Goal: Find specific page/section: Find specific page/section

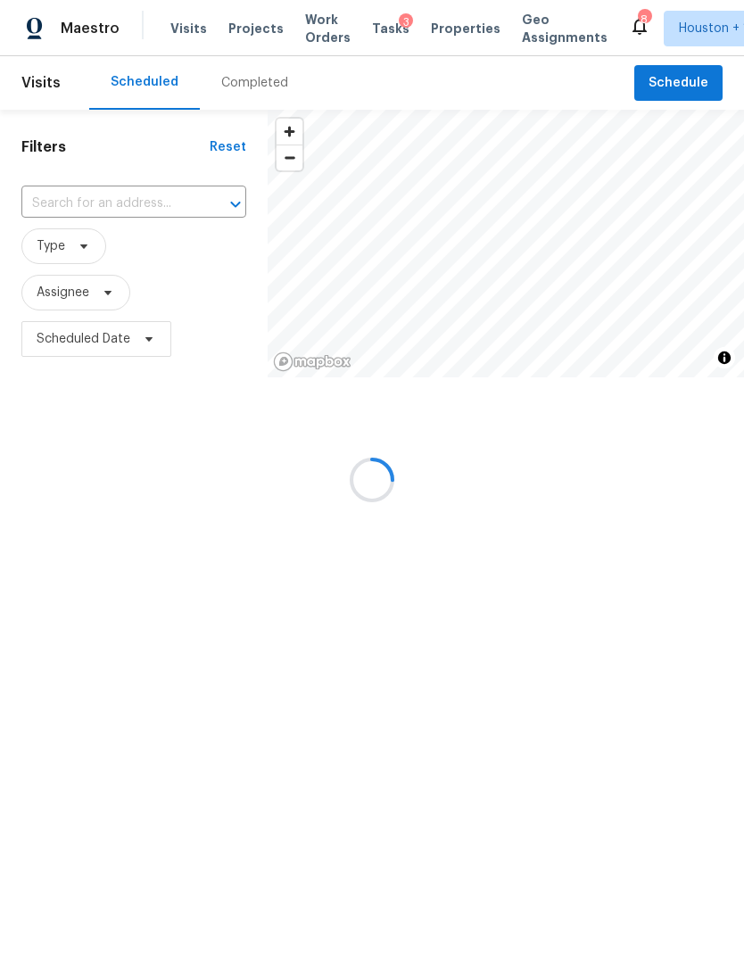
click at [236, 28] on div at bounding box center [372, 479] width 744 height 959
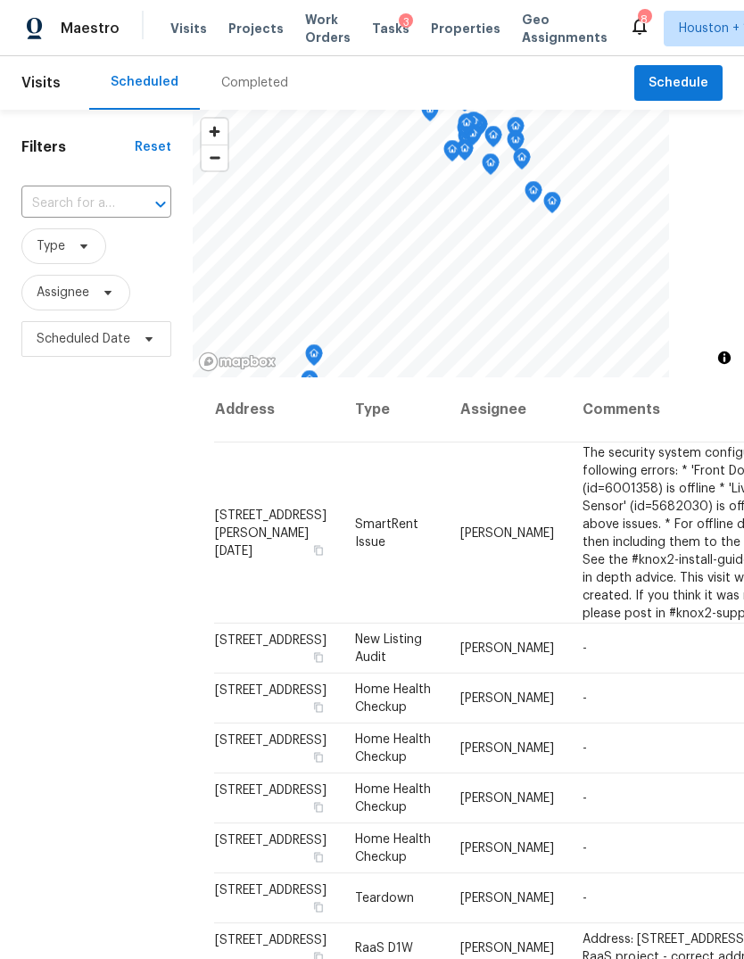
click at [234, 36] on span "Projects" at bounding box center [255, 29] width 55 height 18
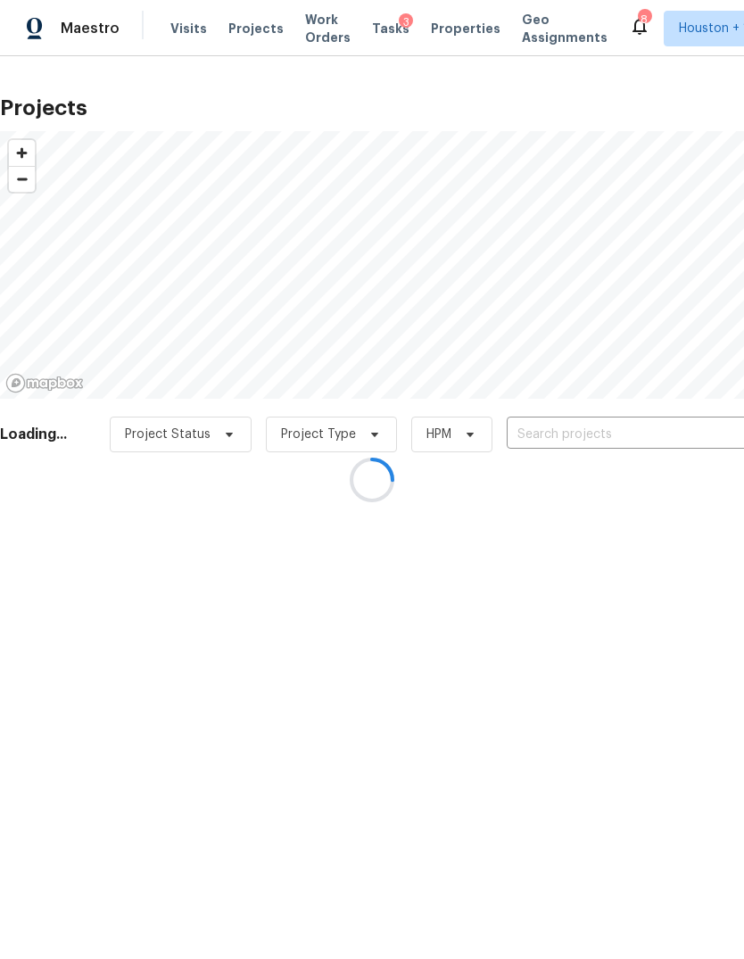
click at [228, 36] on div at bounding box center [372, 479] width 744 height 959
click at [684, 419] on div at bounding box center [372, 479] width 744 height 959
click at [692, 434] on div at bounding box center [372, 479] width 744 height 959
click at [704, 429] on div at bounding box center [372, 479] width 744 height 959
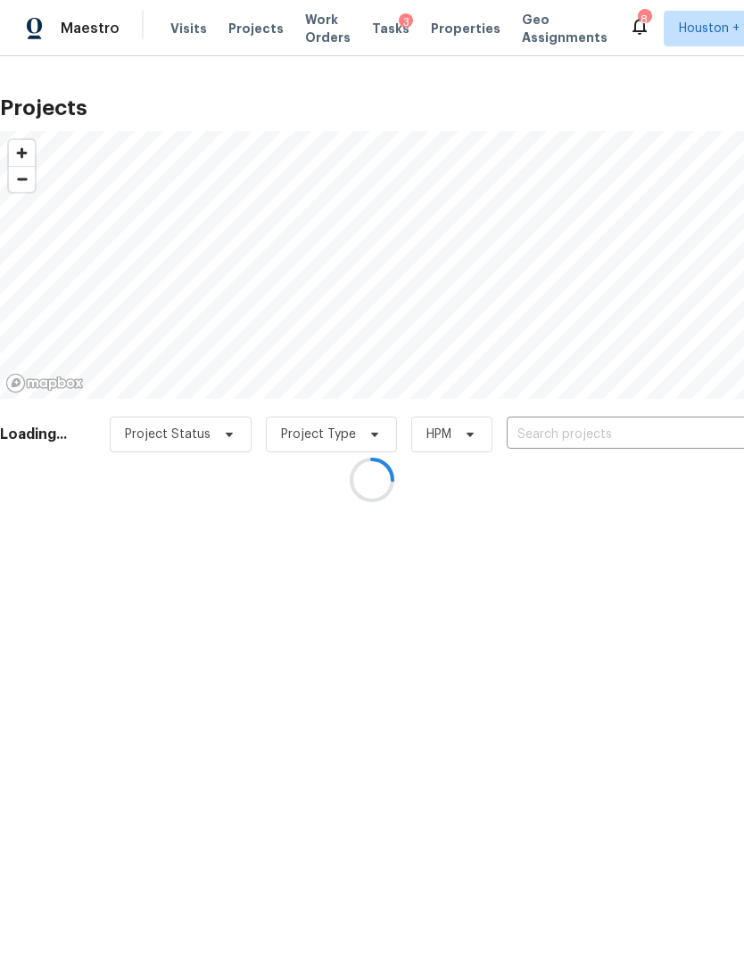
click at [701, 448] on div at bounding box center [372, 479] width 744 height 959
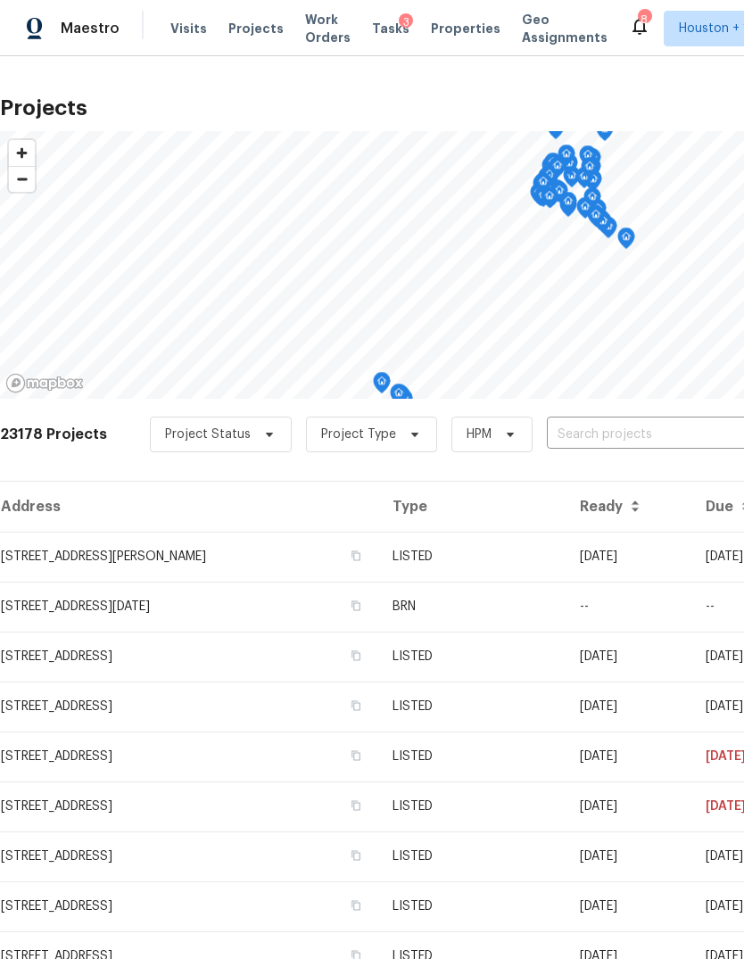
click at [704, 443] on input "text" at bounding box center [649, 435] width 204 height 28
type input "3627 trim"
click at [698, 434] on input "text" at bounding box center [649, 435] width 204 height 28
type input "trimstone"
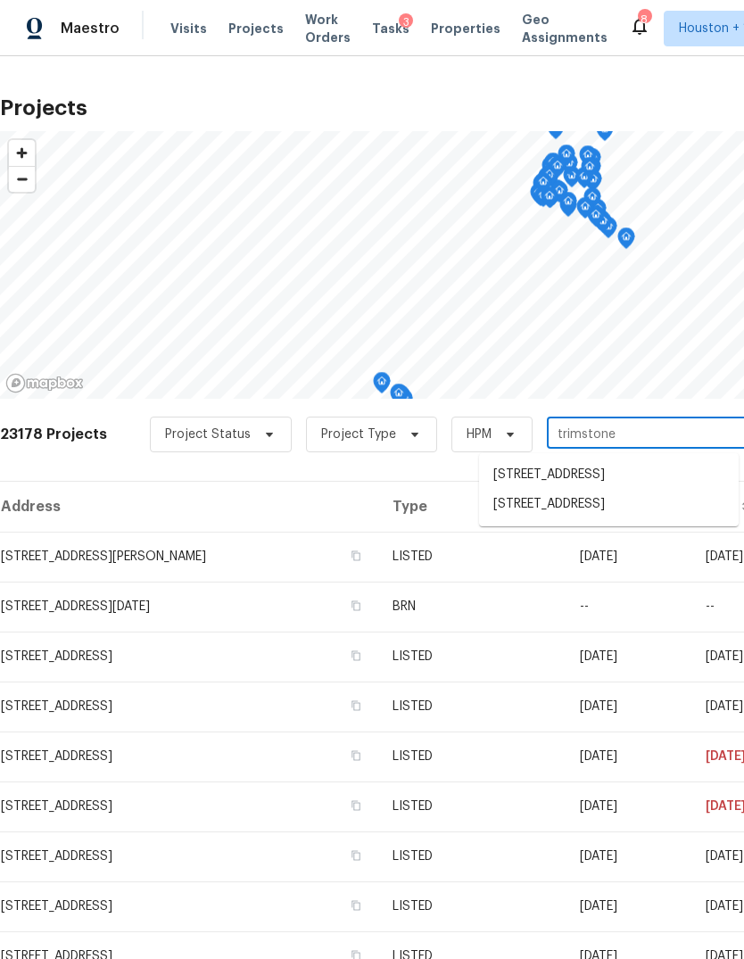
click at [681, 519] on li "[STREET_ADDRESS]" at bounding box center [609, 504] width 260 height 29
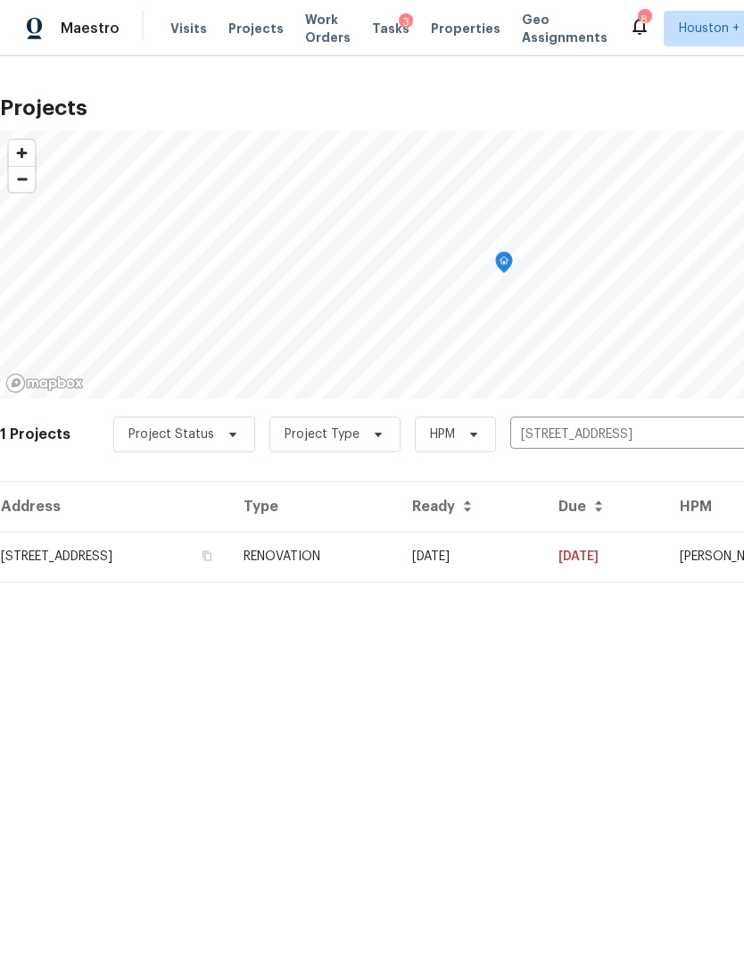
click at [51, 550] on td "[STREET_ADDRESS]" at bounding box center [114, 557] width 229 height 50
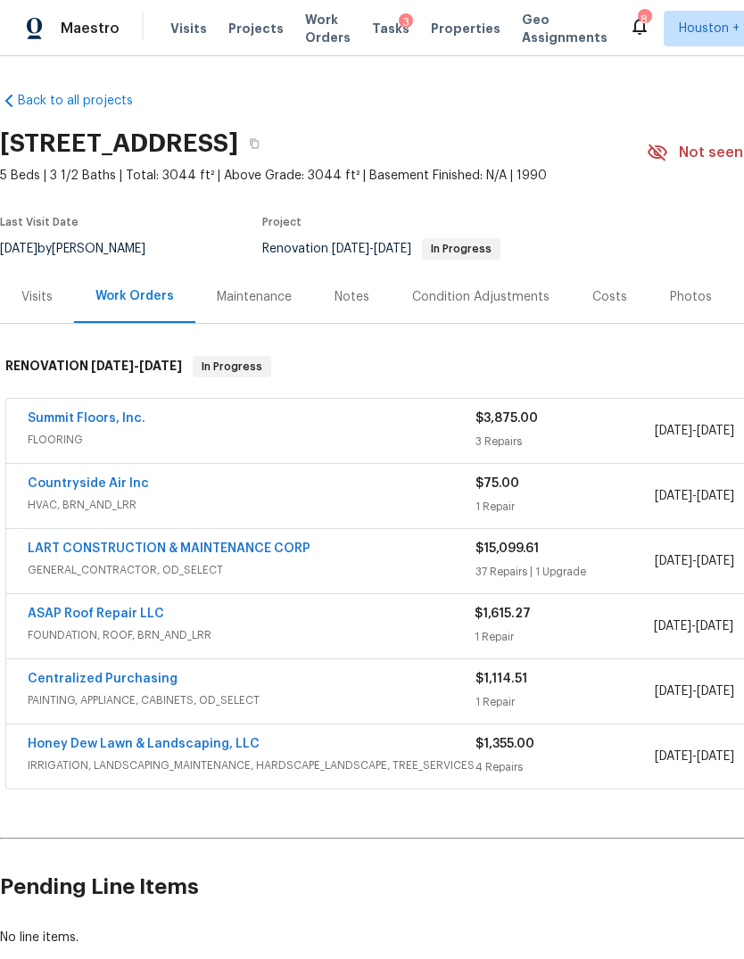
click at [40, 302] on div "Visits" at bounding box center [36, 297] width 31 height 18
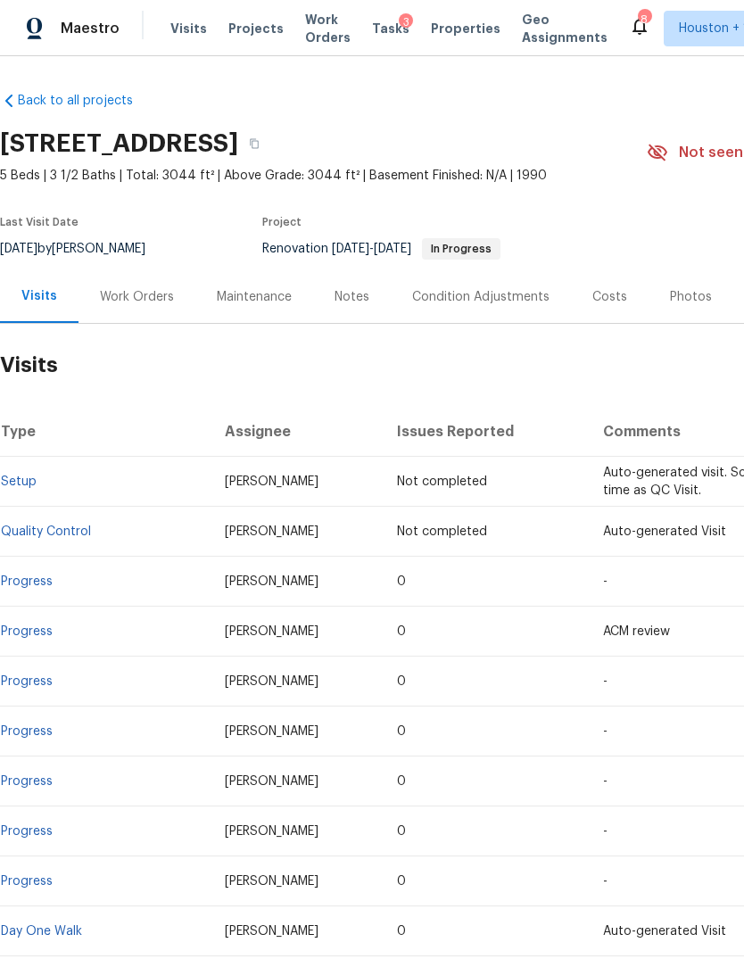
click at [25, 580] on link "Progress" at bounding box center [27, 581] width 52 height 12
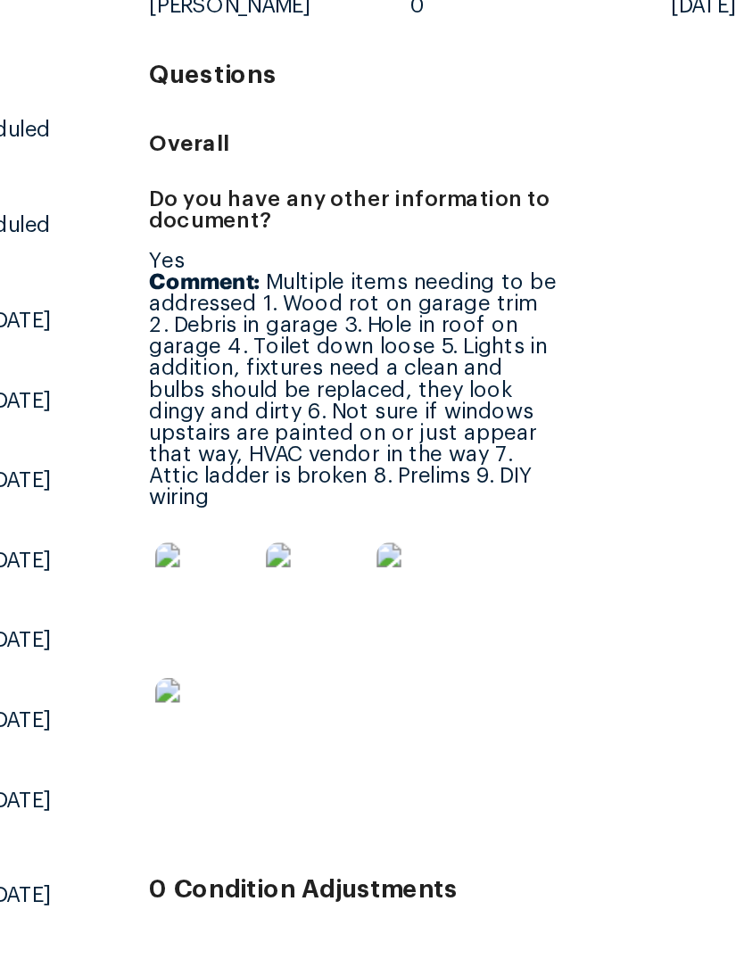
click at [221, 522] on img at bounding box center [249, 550] width 57 height 57
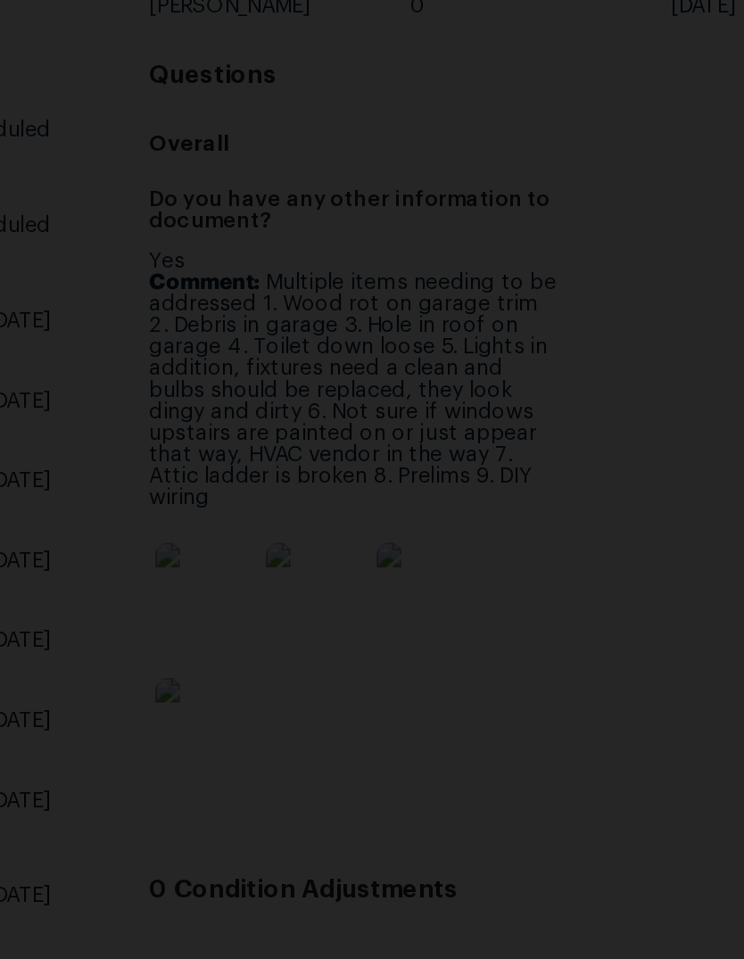
click at [417, 323] on img "Lightbox" at bounding box center [131, 479] width 575 height 741
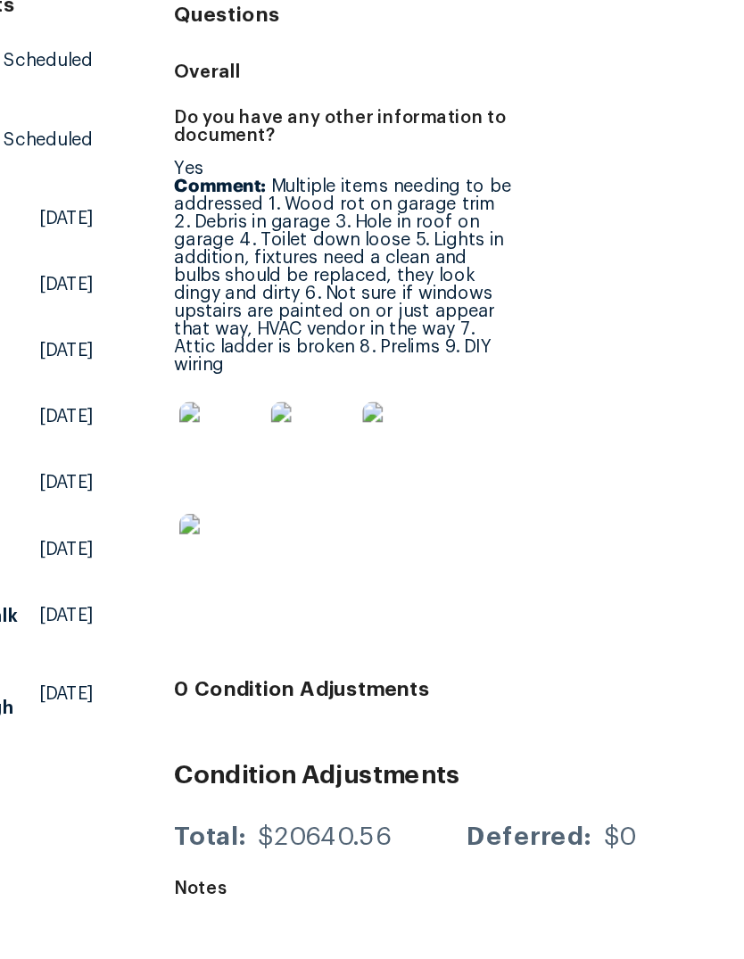
click at [221, 522] on img at bounding box center [249, 550] width 57 height 57
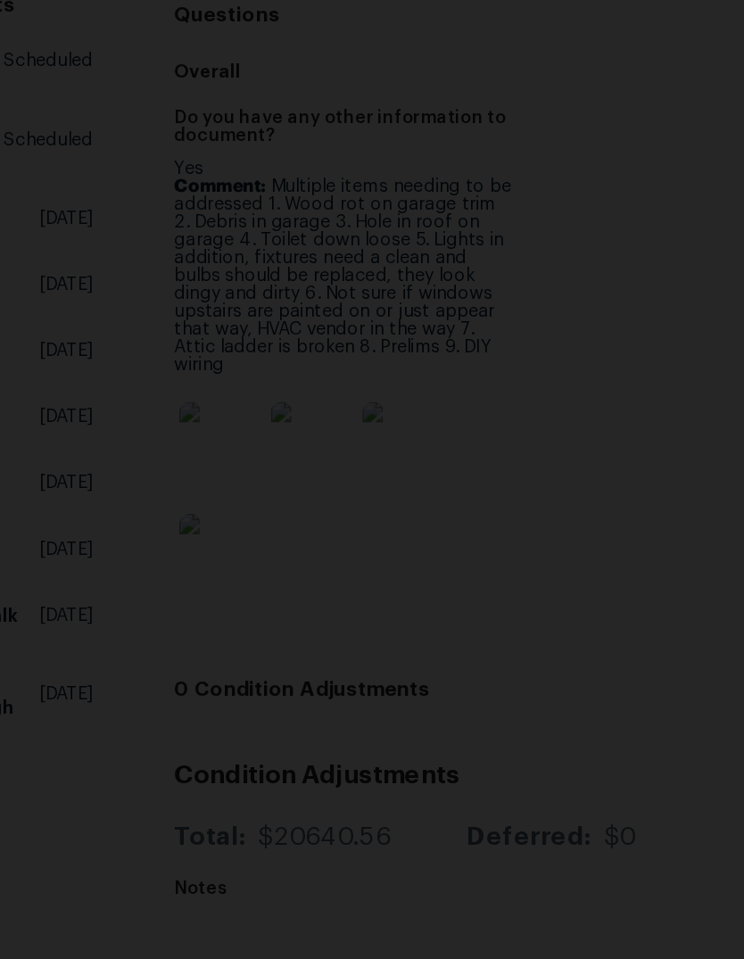
click at [443, 923] on div "1 of 4" at bounding box center [372, 941] width 744 height 36
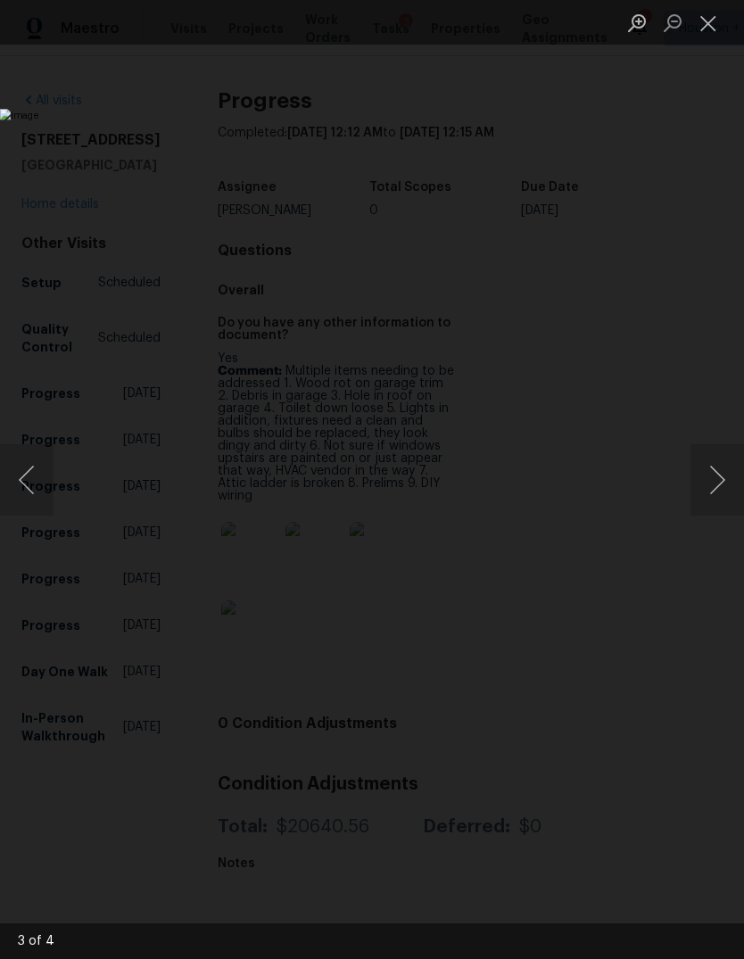
click at [713, 464] on button "Next image" at bounding box center [718, 479] width 54 height 71
click at [714, 470] on button "Next image" at bounding box center [718, 479] width 54 height 71
click at [711, 475] on button "Next image" at bounding box center [718, 479] width 54 height 71
click at [710, 475] on button "Next image" at bounding box center [718, 479] width 54 height 71
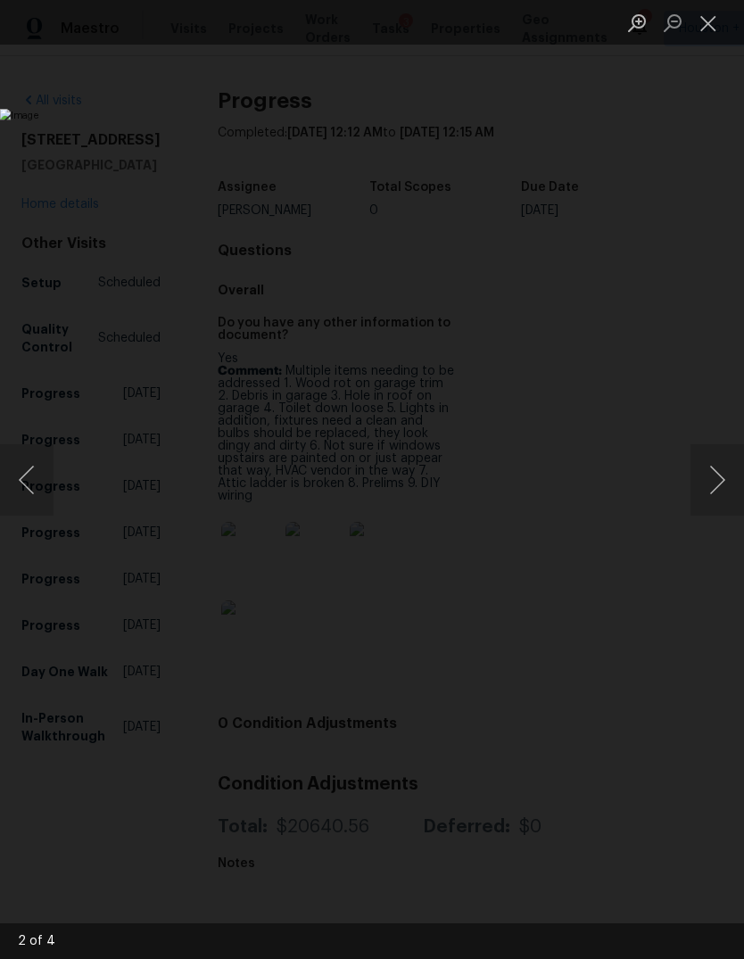
click at [716, 473] on button "Next image" at bounding box center [718, 479] width 54 height 71
click at [716, 472] on button "Next image" at bounding box center [718, 479] width 54 height 71
click at [716, 470] on button "Next image" at bounding box center [718, 479] width 54 height 71
click at [716, 469] on button "Next image" at bounding box center [718, 479] width 54 height 71
click at [702, 26] on button "Close lightbox" at bounding box center [709, 22] width 36 height 31
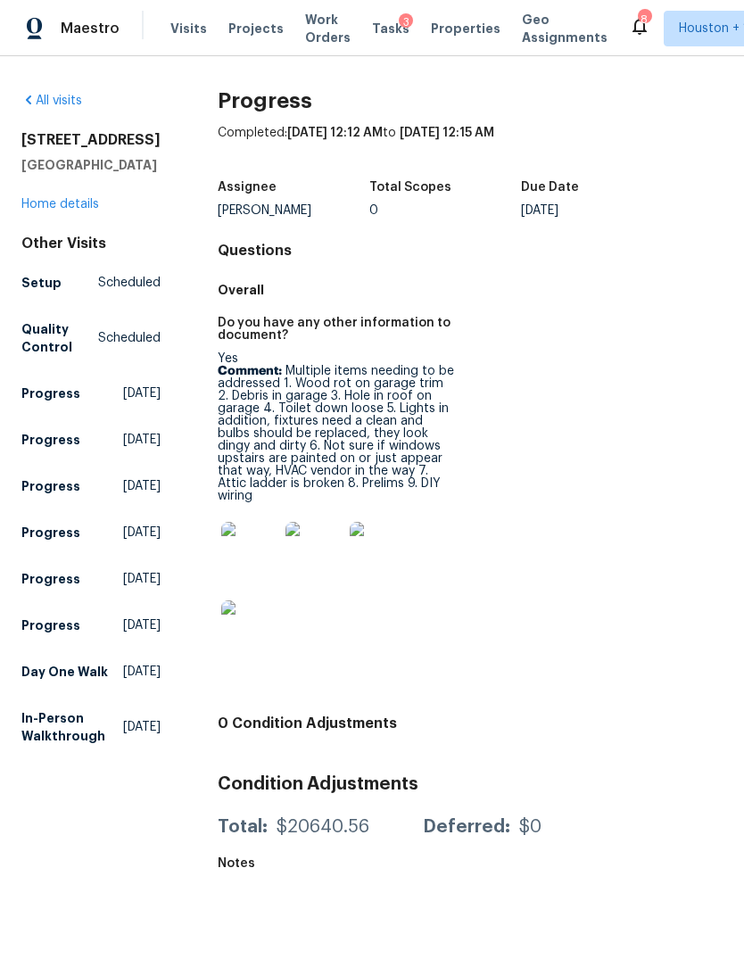
click at [636, 230] on div "Progress Completed: 9/4/2025, 12:12 AM to 9/4/2025, 12:15 AM Assignee Luis Chav…" at bounding box center [470, 491] width 505 height 799
click at [73, 25] on span "Maestro" at bounding box center [90, 29] width 59 height 18
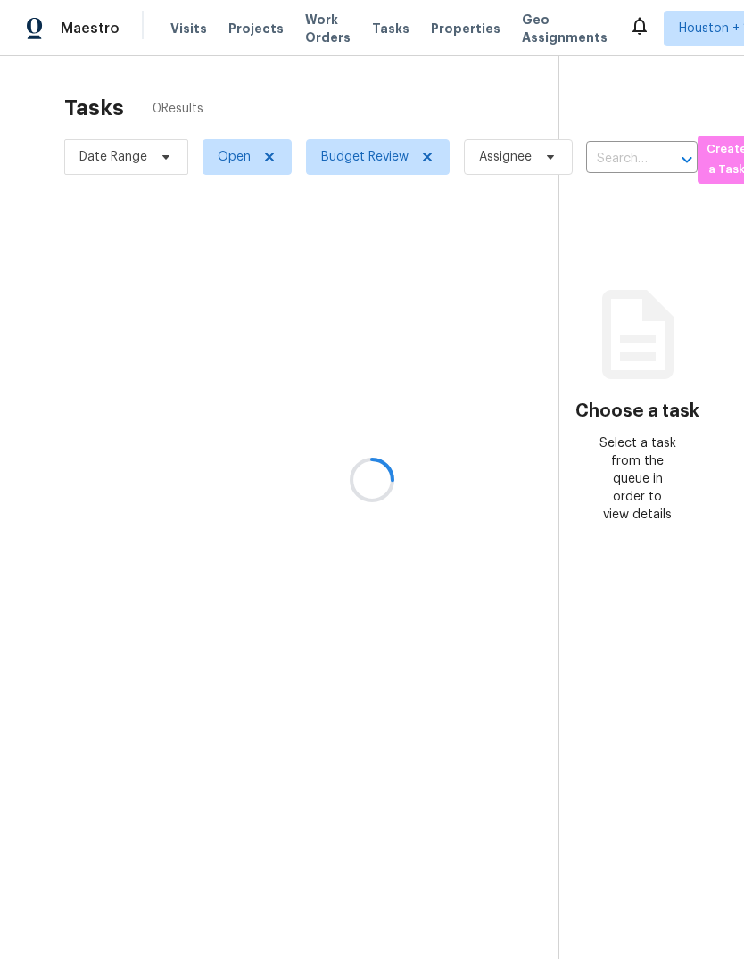
scroll to position [67, 0]
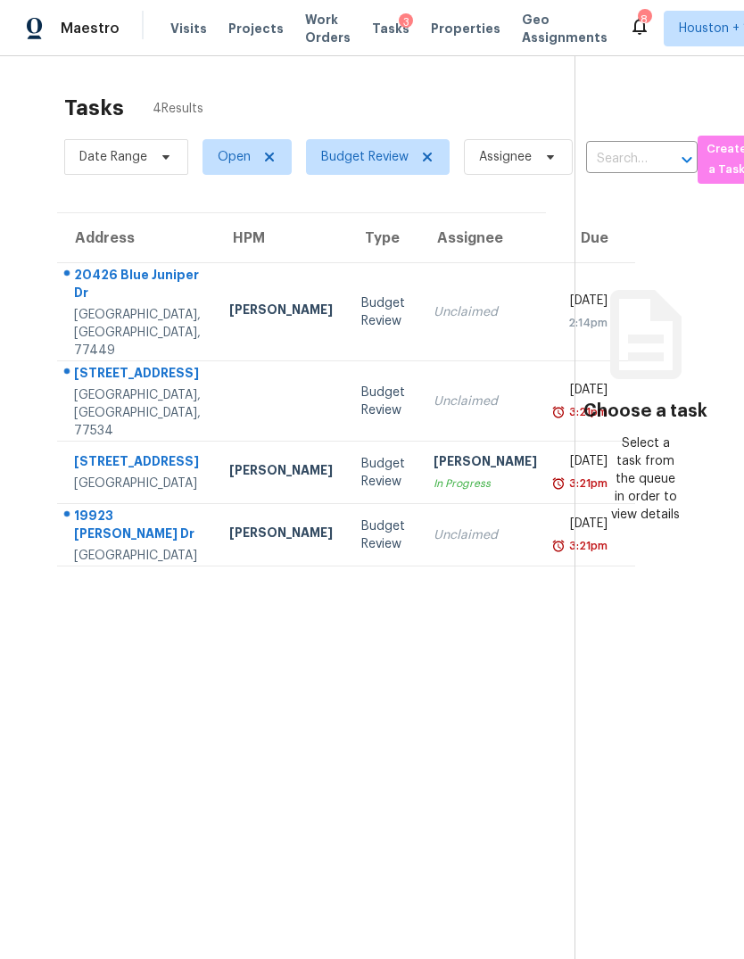
click at [116, 266] on div "20426 Blue Juniper Dr" at bounding box center [137, 286] width 127 height 40
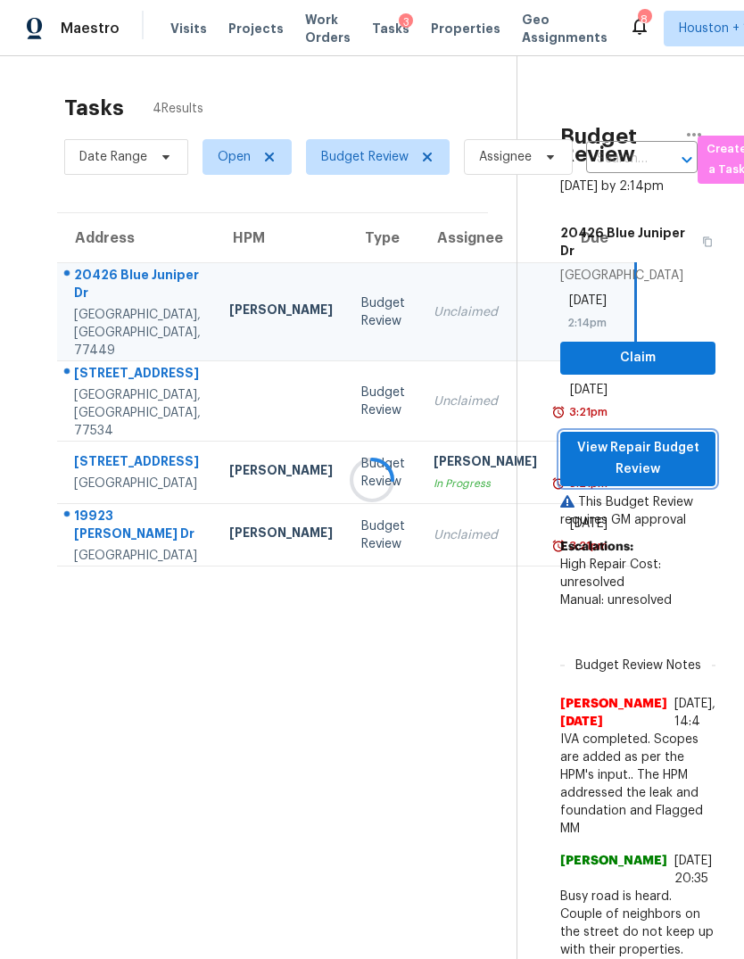
click at [690, 437] on span "View Repair Budget Review" at bounding box center [638, 459] width 127 height 44
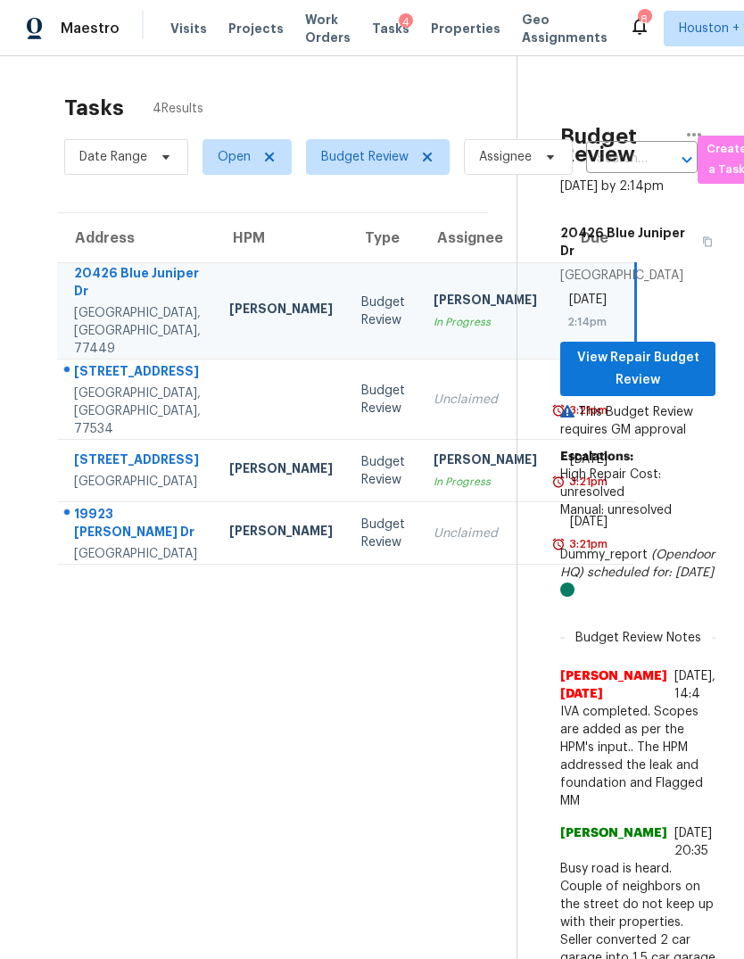
click at [347, 360] on td "Budget Review" at bounding box center [383, 400] width 72 height 80
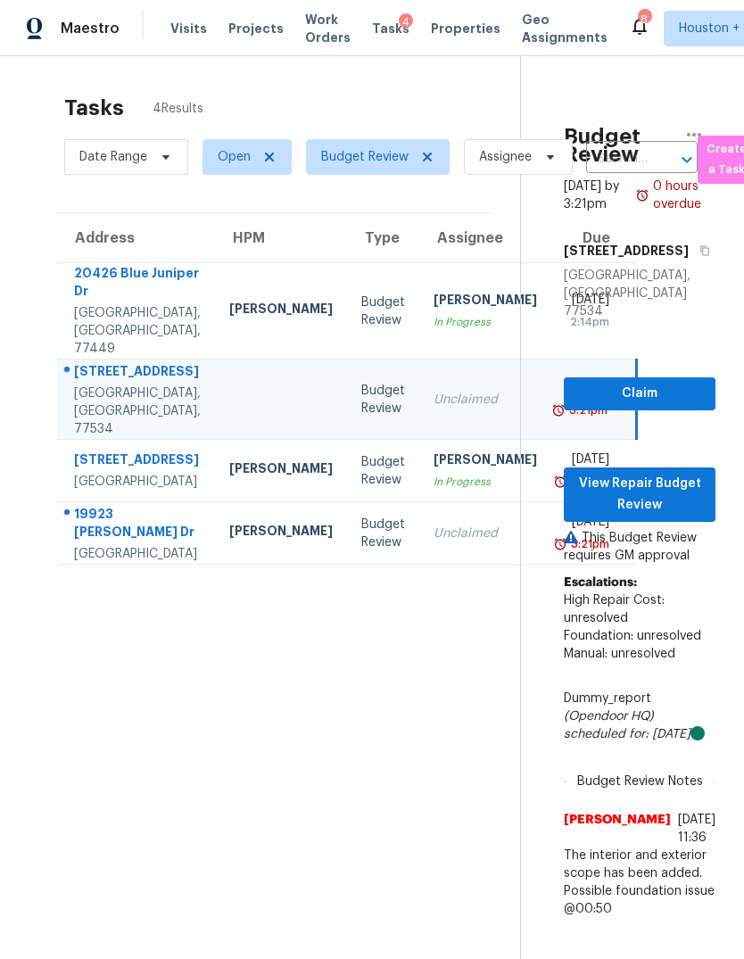
click at [434, 542] on div "Unclaimed" at bounding box center [485, 534] width 103 height 18
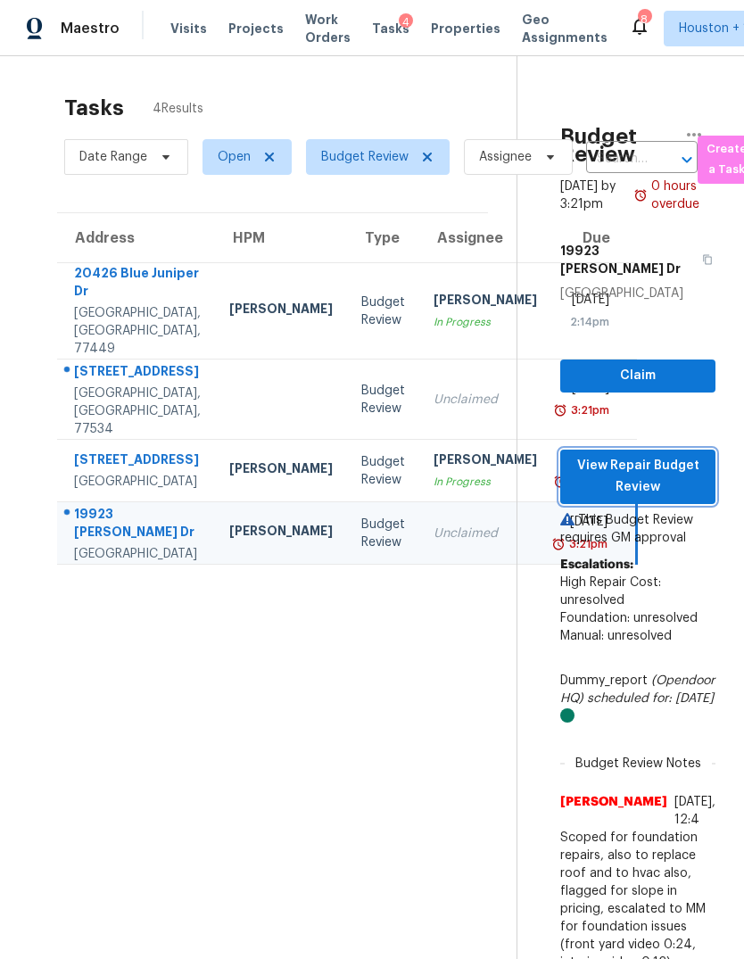
click at [647, 455] on span "View Repair Budget Review" at bounding box center [638, 477] width 127 height 44
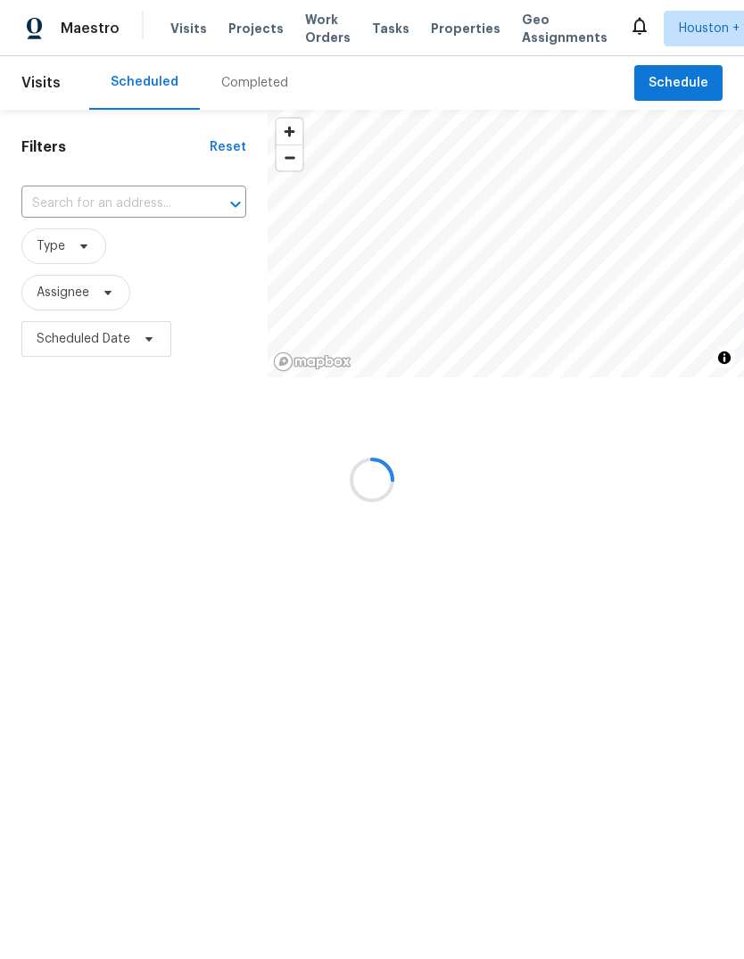
click at [244, 95] on div at bounding box center [372, 479] width 744 height 959
click at [241, 85] on div at bounding box center [372, 479] width 744 height 959
click at [234, 91] on div at bounding box center [372, 479] width 744 height 959
click at [228, 87] on div at bounding box center [372, 479] width 744 height 959
click at [230, 83] on div at bounding box center [372, 479] width 744 height 959
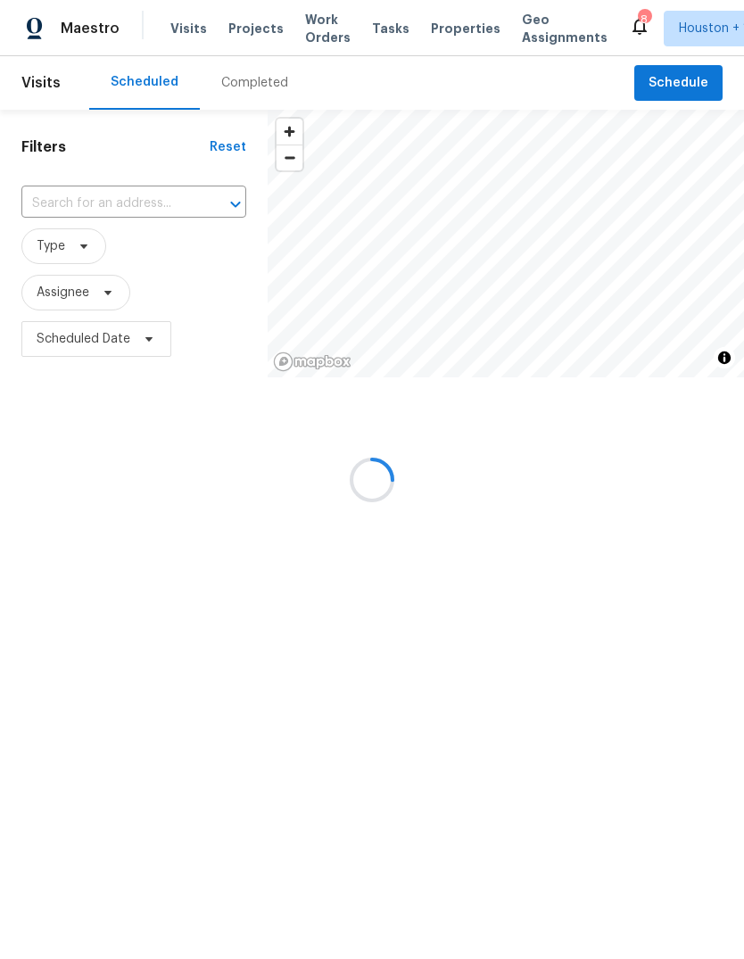
click at [233, 84] on div at bounding box center [372, 479] width 744 height 959
click at [229, 79] on div at bounding box center [372, 479] width 744 height 959
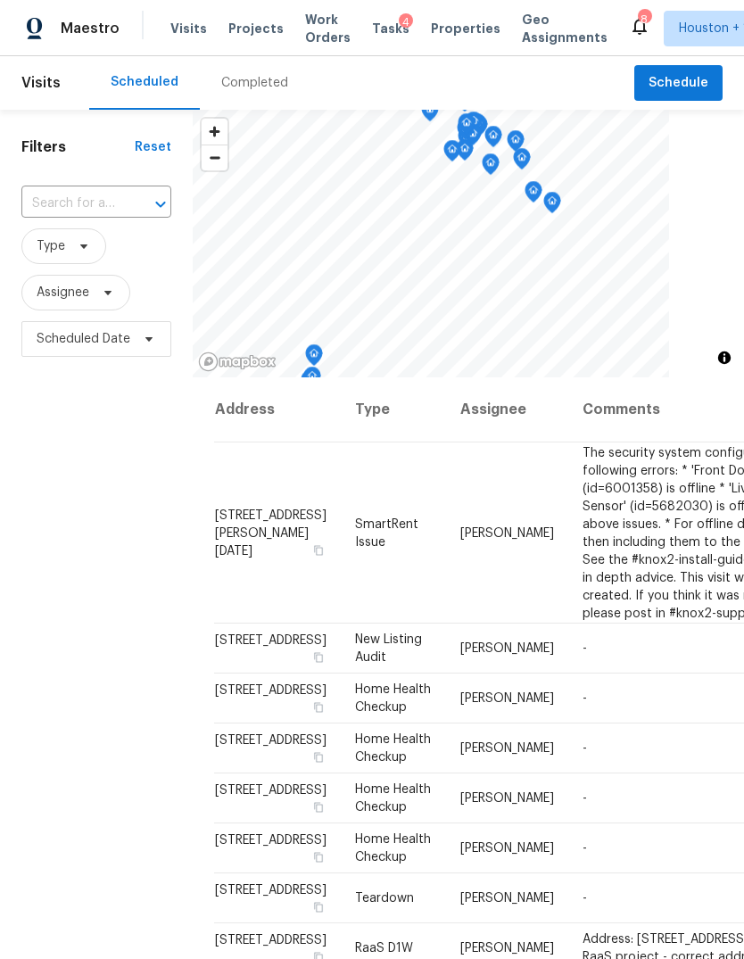
click at [226, 78] on div "Completed" at bounding box center [254, 83] width 67 height 18
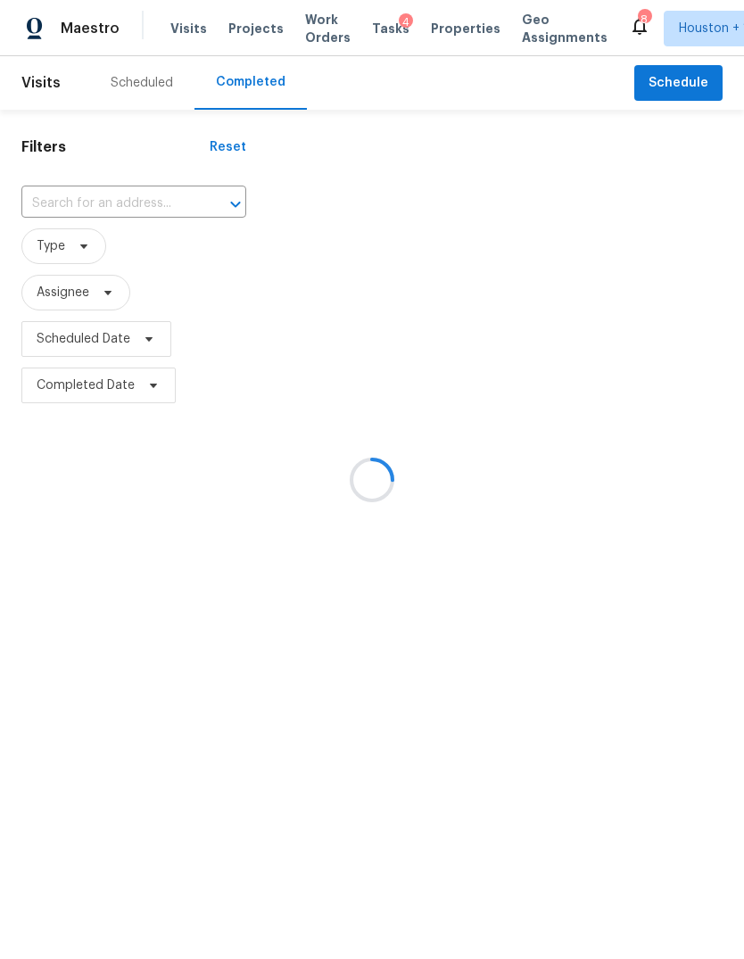
click at [53, 202] on div at bounding box center [372, 479] width 744 height 959
click at [55, 204] on div at bounding box center [372, 479] width 744 height 959
click at [70, 210] on div at bounding box center [372, 479] width 744 height 959
click at [74, 198] on div at bounding box center [372, 479] width 744 height 959
click at [75, 194] on div at bounding box center [372, 479] width 744 height 959
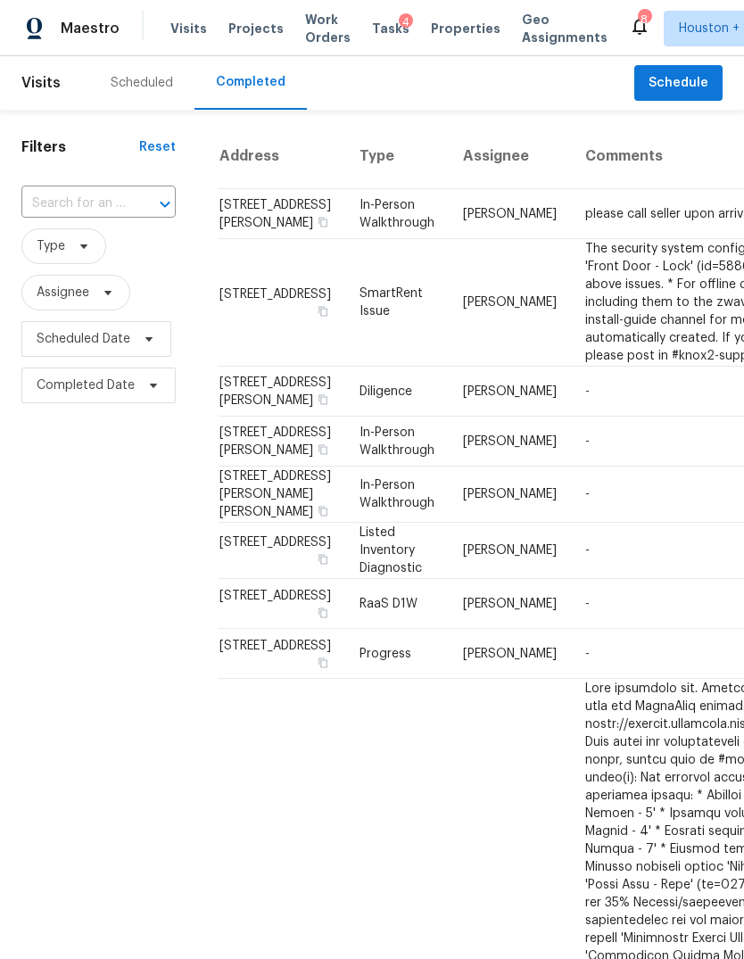
click at [75, 192] on input "text" at bounding box center [73, 204] width 104 height 28
type input "20426"
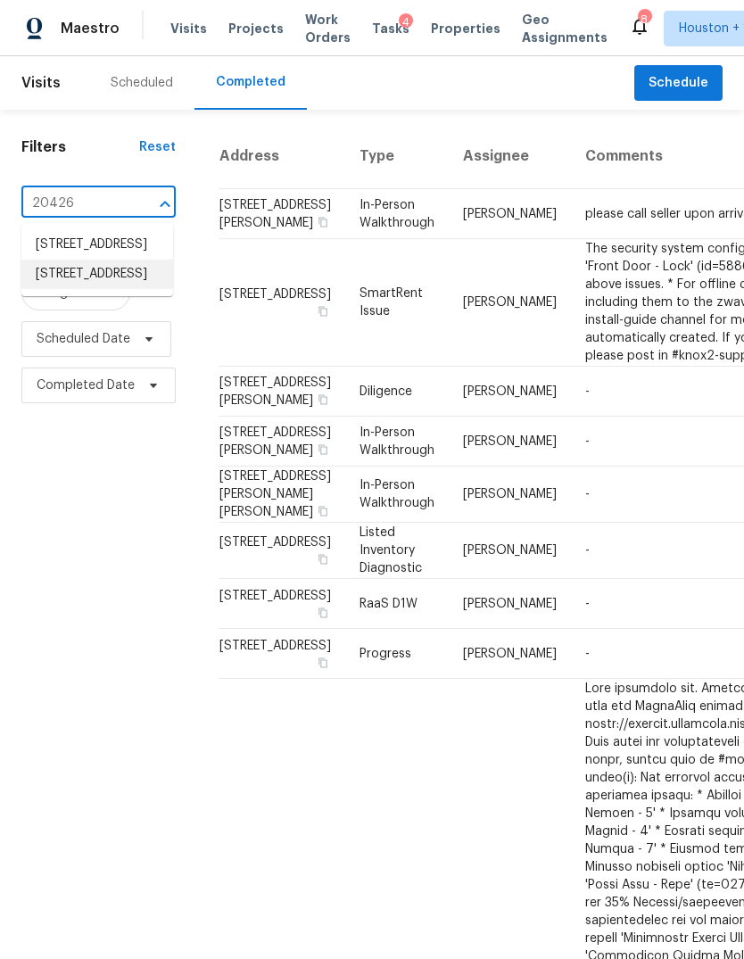
click at [118, 289] on li "[STREET_ADDRESS]" at bounding box center [97, 274] width 152 height 29
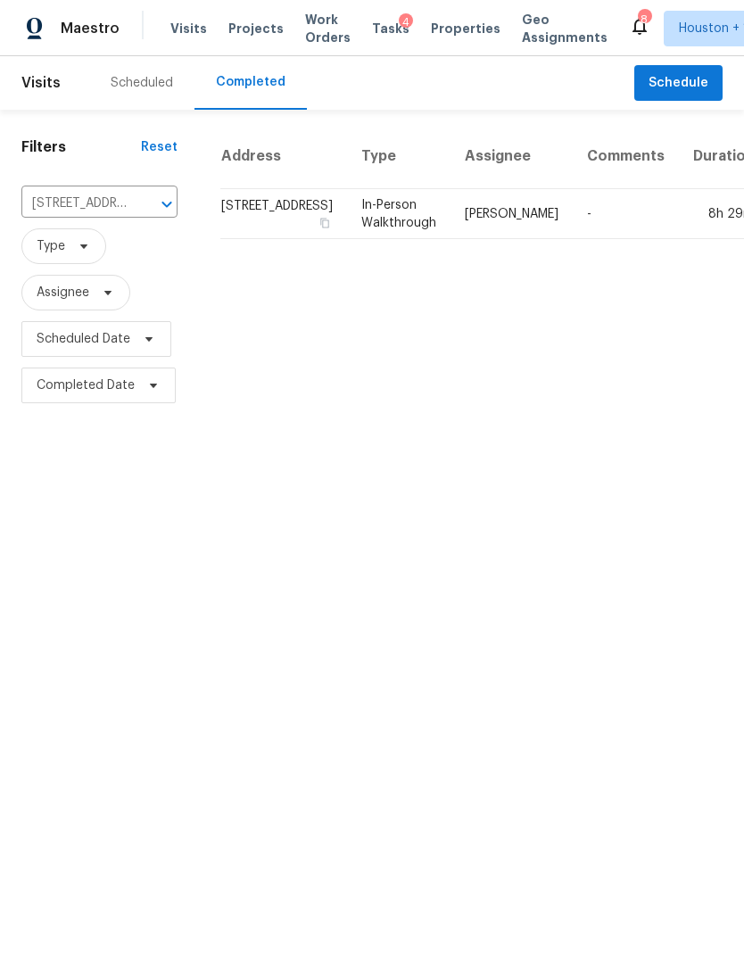
click at [679, 239] on td "8h 29m" at bounding box center [724, 214] width 90 height 50
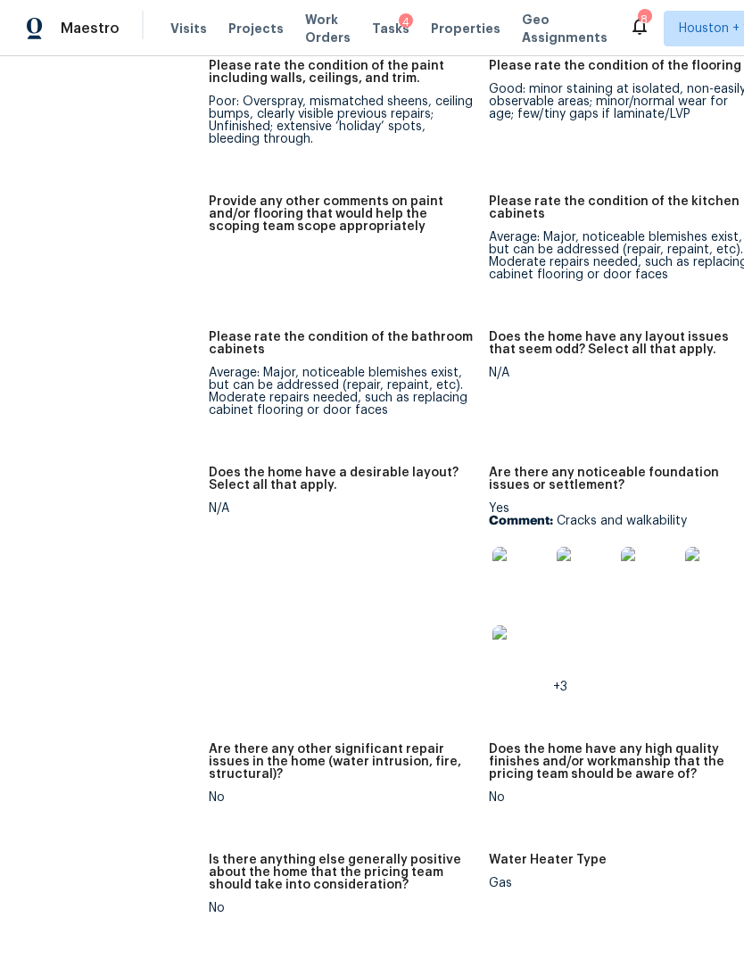
scroll to position [3002, 10]
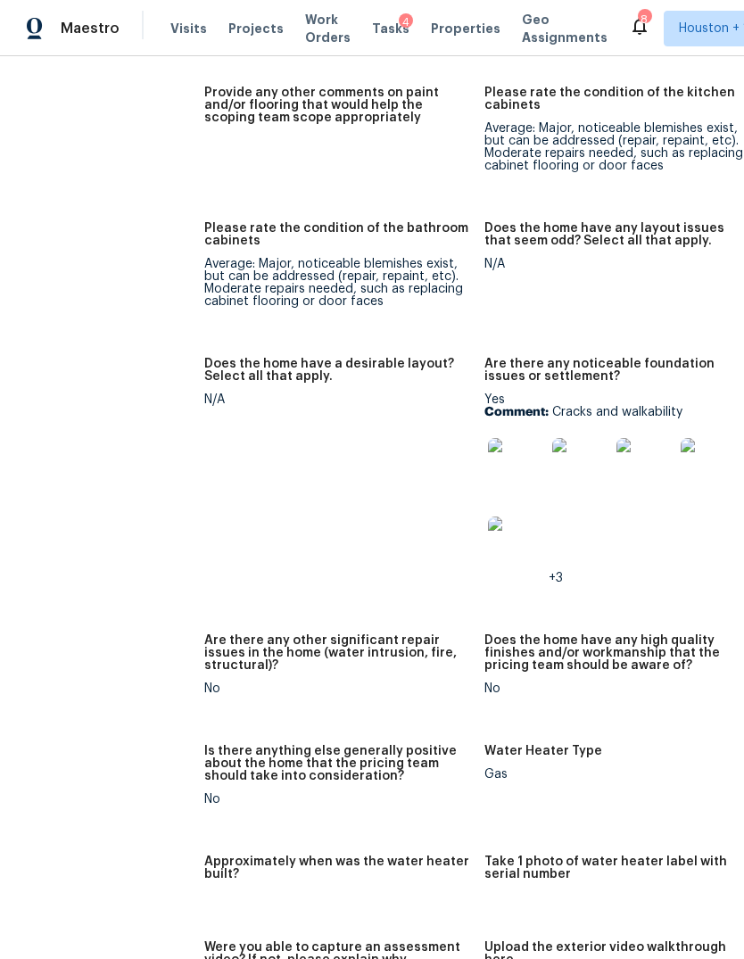
click at [488, 456] on img at bounding box center [516, 466] width 57 height 57
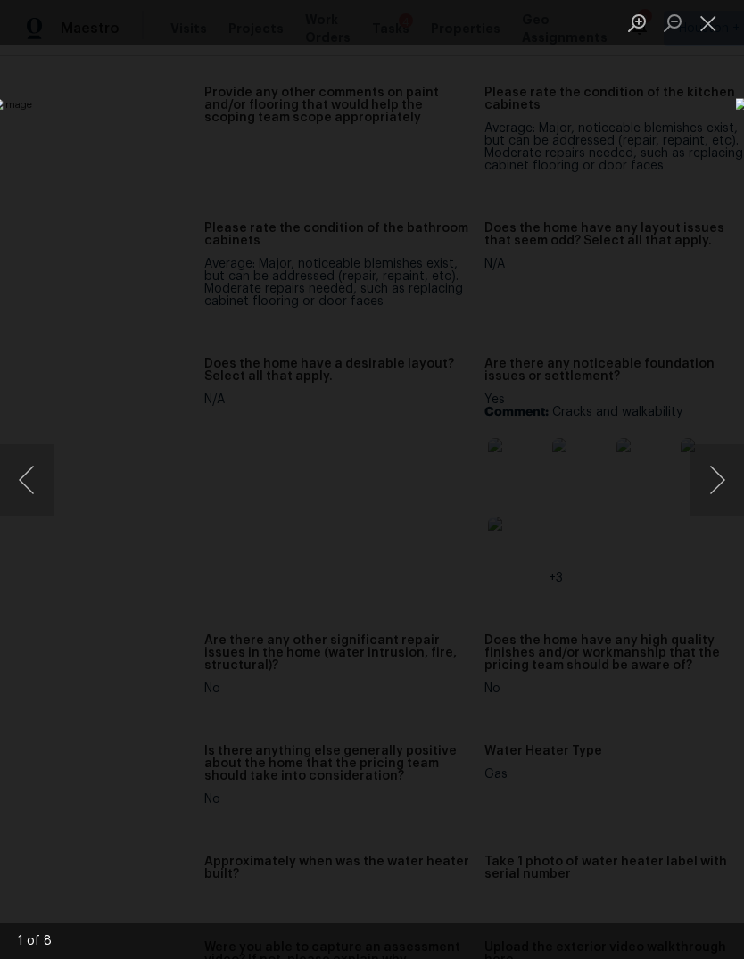
click at [718, 465] on button "Next image" at bounding box center [718, 479] width 54 height 71
click at [721, 476] on button "Next image" at bounding box center [718, 479] width 54 height 71
click at [714, 482] on button "Next image" at bounding box center [718, 479] width 54 height 71
click at [709, 489] on button "Next image" at bounding box center [718, 479] width 54 height 71
click at [716, 481] on button "Next image" at bounding box center [718, 479] width 54 height 71
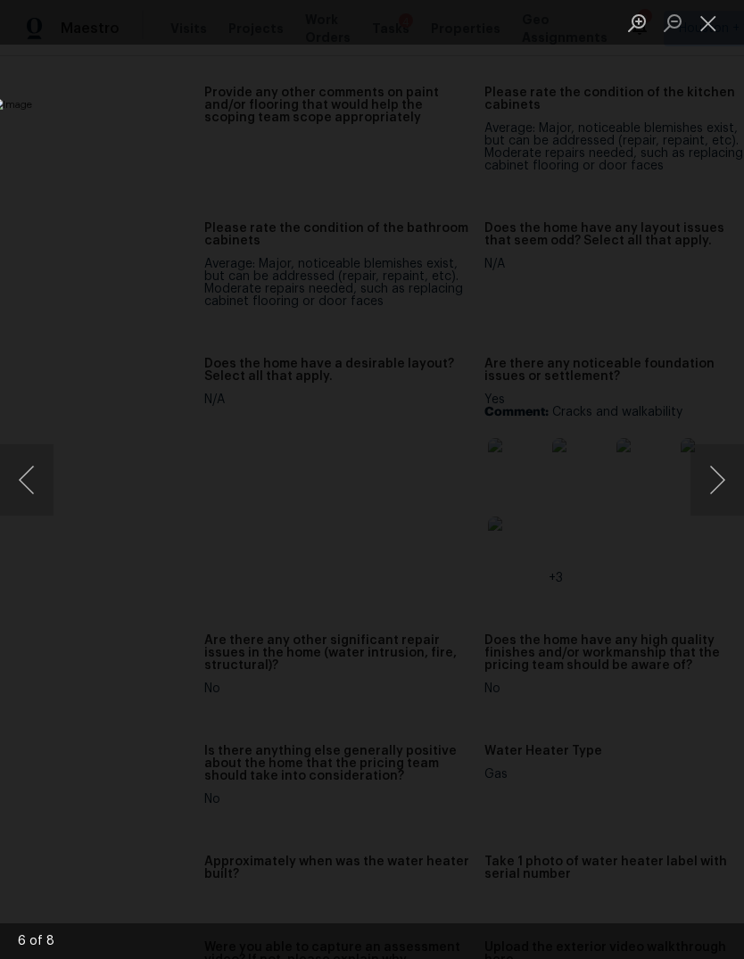
click at [713, 487] on button "Next image" at bounding box center [718, 479] width 54 height 71
click at [716, 492] on button "Next image" at bounding box center [718, 479] width 54 height 71
click at [716, 491] on button "Next image" at bounding box center [718, 479] width 54 height 71
click at [130, 769] on div "Lightbox" at bounding box center [372, 479] width 744 height 959
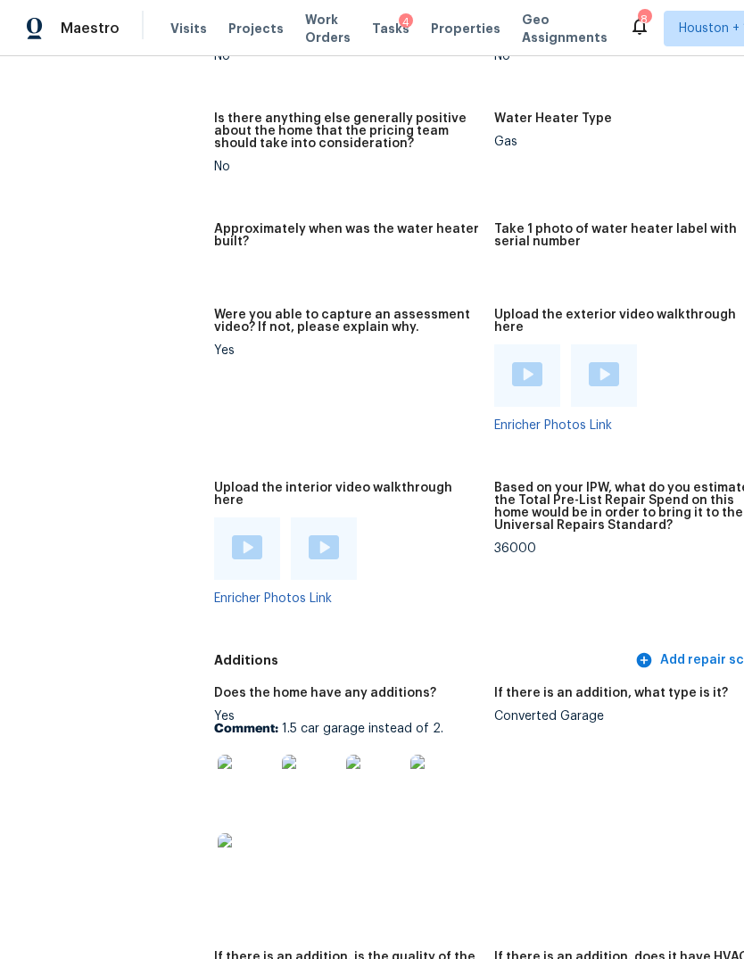
scroll to position [3838, 0]
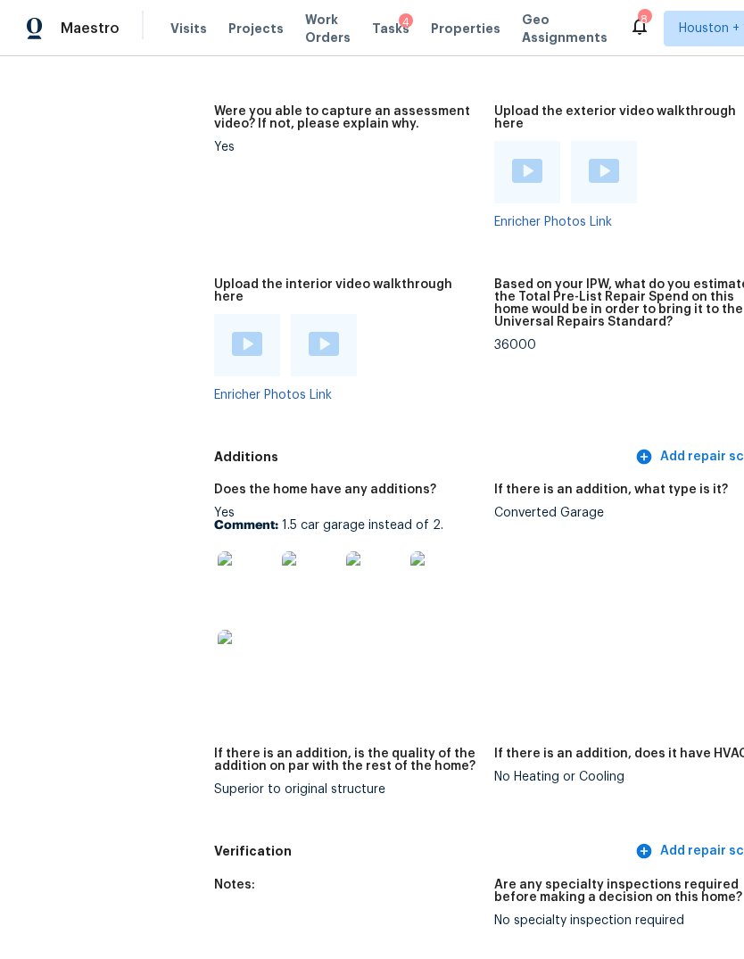
click at [218, 551] on img at bounding box center [246, 579] width 57 height 57
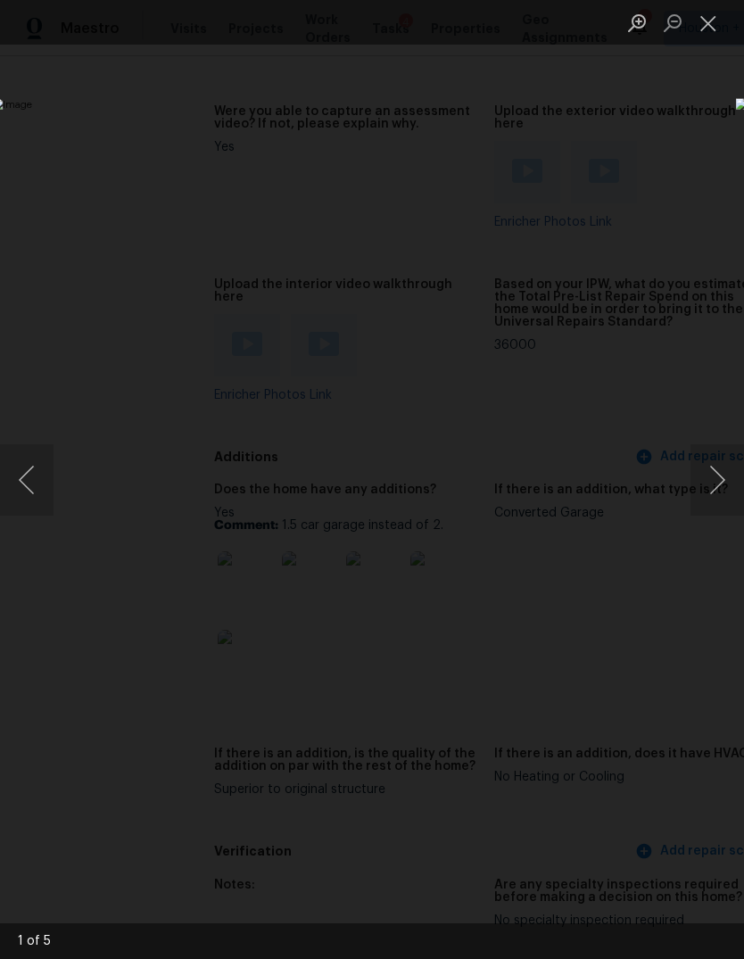
click at [714, 482] on button "Next image" at bounding box center [718, 479] width 54 height 71
click at [716, 476] on button "Next image" at bounding box center [718, 479] width 54 height 71
click at [704, 478] on button "Next image" at bounding box center [718, 479] width 54 height 71
click at [710, 476] on button "Next image" at bounding box center [718, 479] width 54 height 71
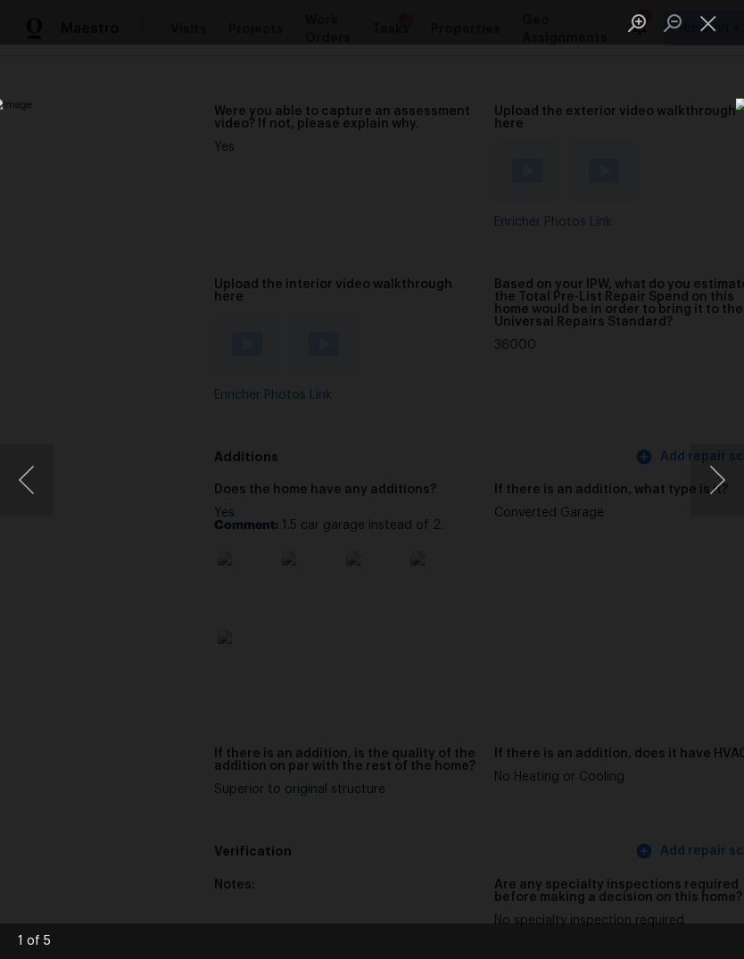
click at [40, 498] on button "Previous image" at bounding box center [27, 479] width 54 height 71
click at [85, 803] on div "Lightbox" at bounding box center [372, 479] width 744 height 959
